Goal: Use online tool/utility: Utilize a website feature to perform a specific function

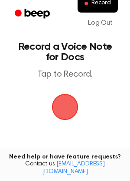
click at [63, 106] on span "button" at bounding box center [65, 107] width 43 height 43
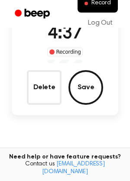
scroll to position [76, 0]
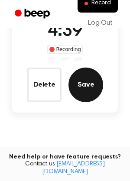
click at [85, 86] on button "Save" at bounding box center [86, 85] width 35 height 35
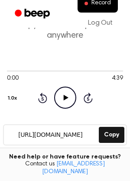
scroll to position [42, 0]
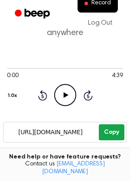
click at [113, 137] on button "Copy" at bounding box center [112, 133] width 26 height 16
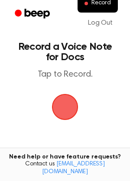
click at [65, 101] on span "button" at bounding box center [65, 107] width 32 height 32
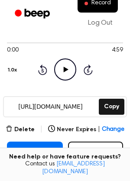
scroll to position [84, 0]
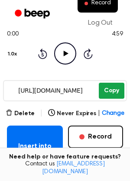
click at [115, 92] on button "Copy" at bounding box center [112, 91] width 26 height 16
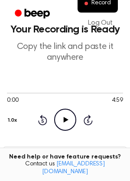
scroll to position [0, 0]
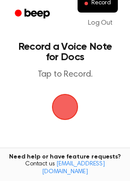
click at [70, 103] on span "button" at bounding box center [65, 107] width 43 height 43
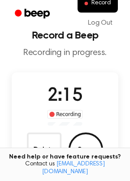
scroll to position [12, 0]
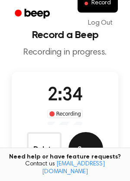
click at [87, 143] on button "Save" at bounding box center [86, 149] width 35 height 35
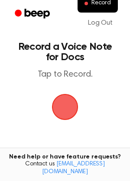
click at [61, 100] on span "button" at bounding box center [65, 107] width 45 height 45
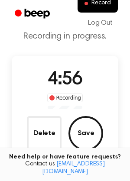
scroll to position [29, 0]
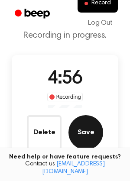
click at [86, 122] on button "Save" at bounding box center [86, 132] width 35 height 35
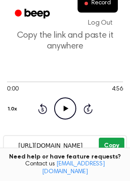
click at [108, 148] on button "Copy" at bounding box center [112, 146] width 26 height 16
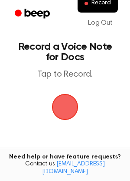
click at [63, 107] on span "button" at bounding box center [65, 107] width 30 height 30
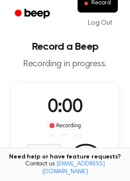
click at [63, 107] on span "0:00" at bounding box center [65, 108] width 35 height 18
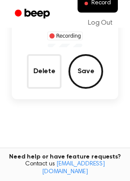
scroll to position [86, 0]
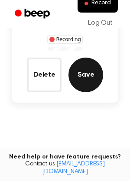
click at [90, 83] on button "Save" at bounding box center [86, 75] width 35 height 35
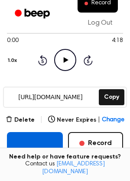
scroll to position [83, 0]
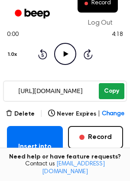
click at [111, 92] on button "Copy" at bounding box center [112, 91] width 26 height 16
